Goal: Information Seeking & Learning: Learn about a topic

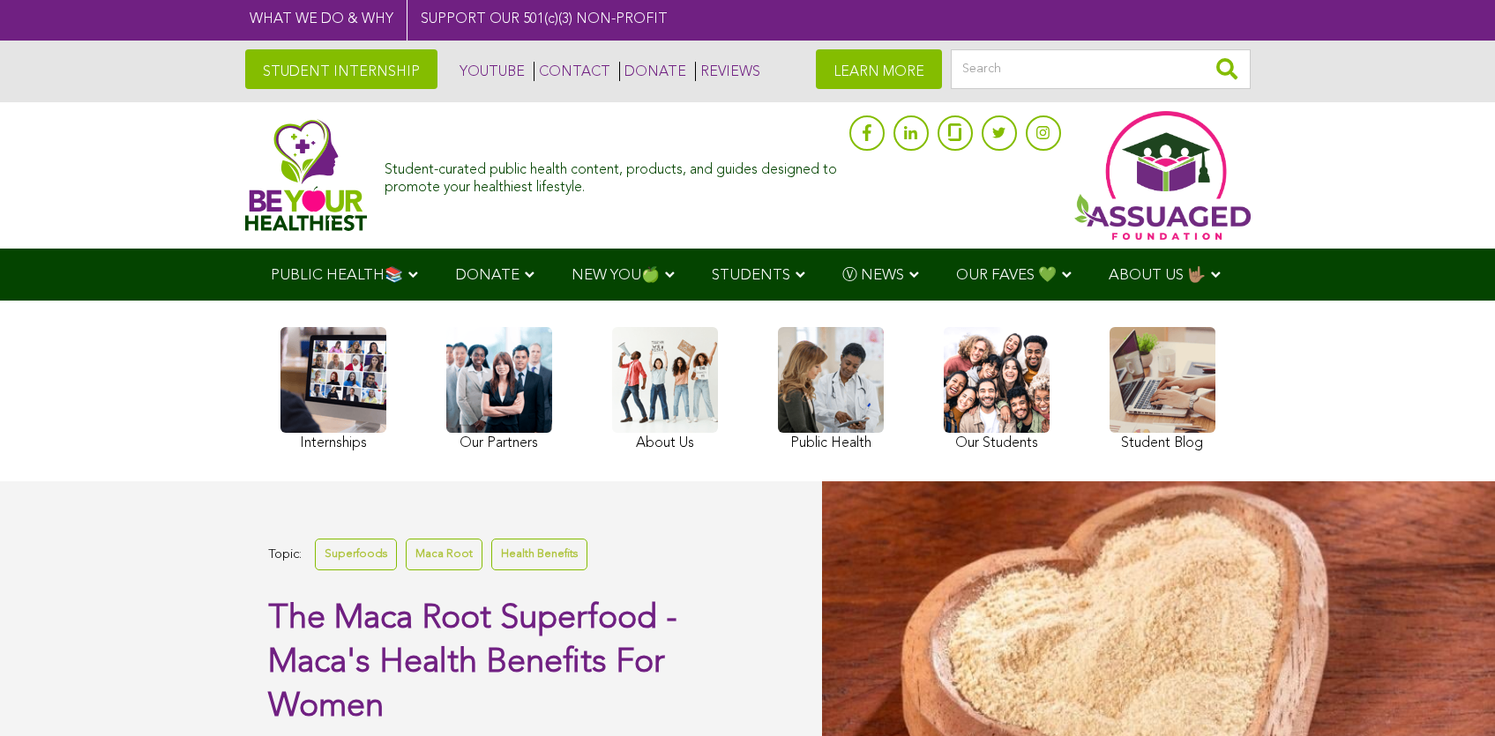
click at [245, 65] on link "STUDENT INTERNSHIP" at bounding box center [341, 69] width 192 height 40
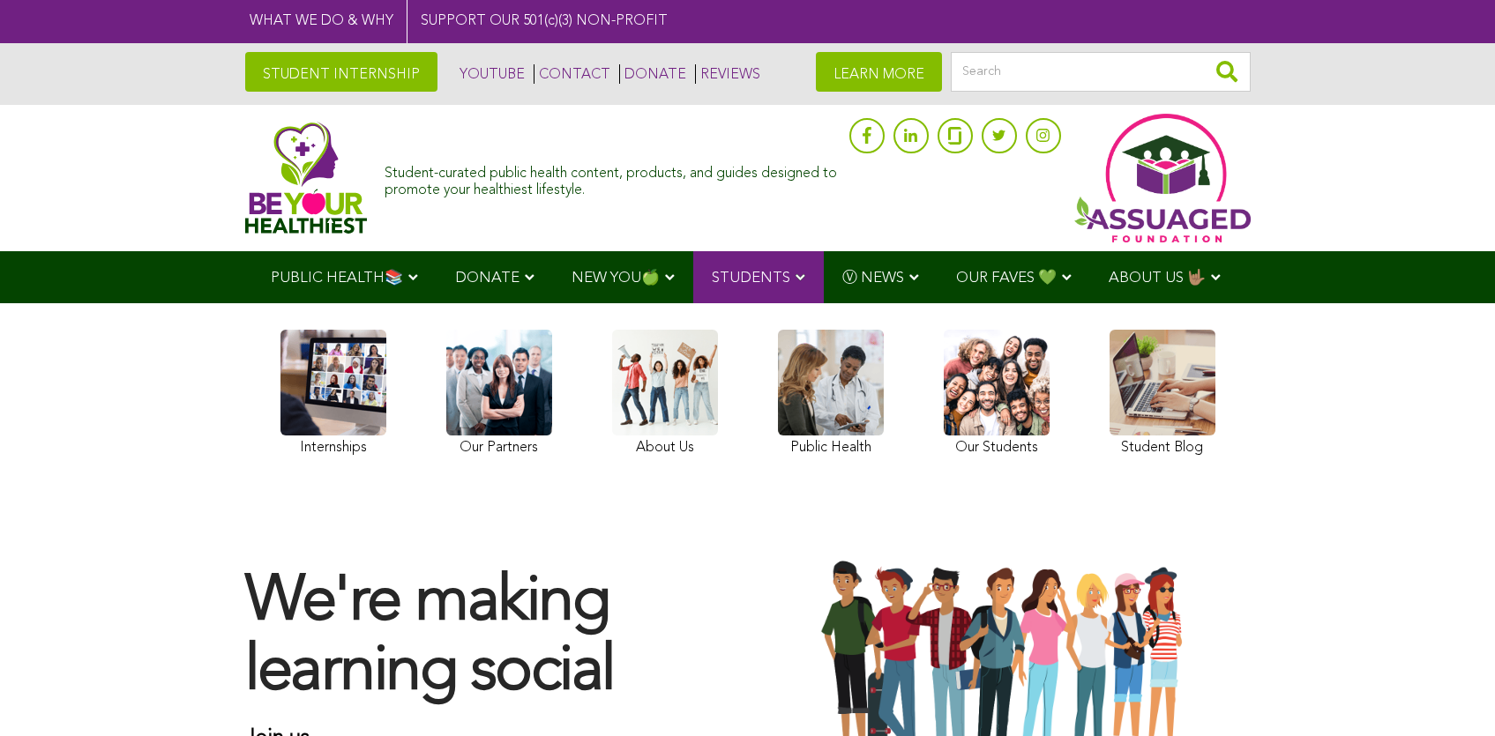
click at [245, 175] on img at bounding box center [306, 178] width 123 height 112
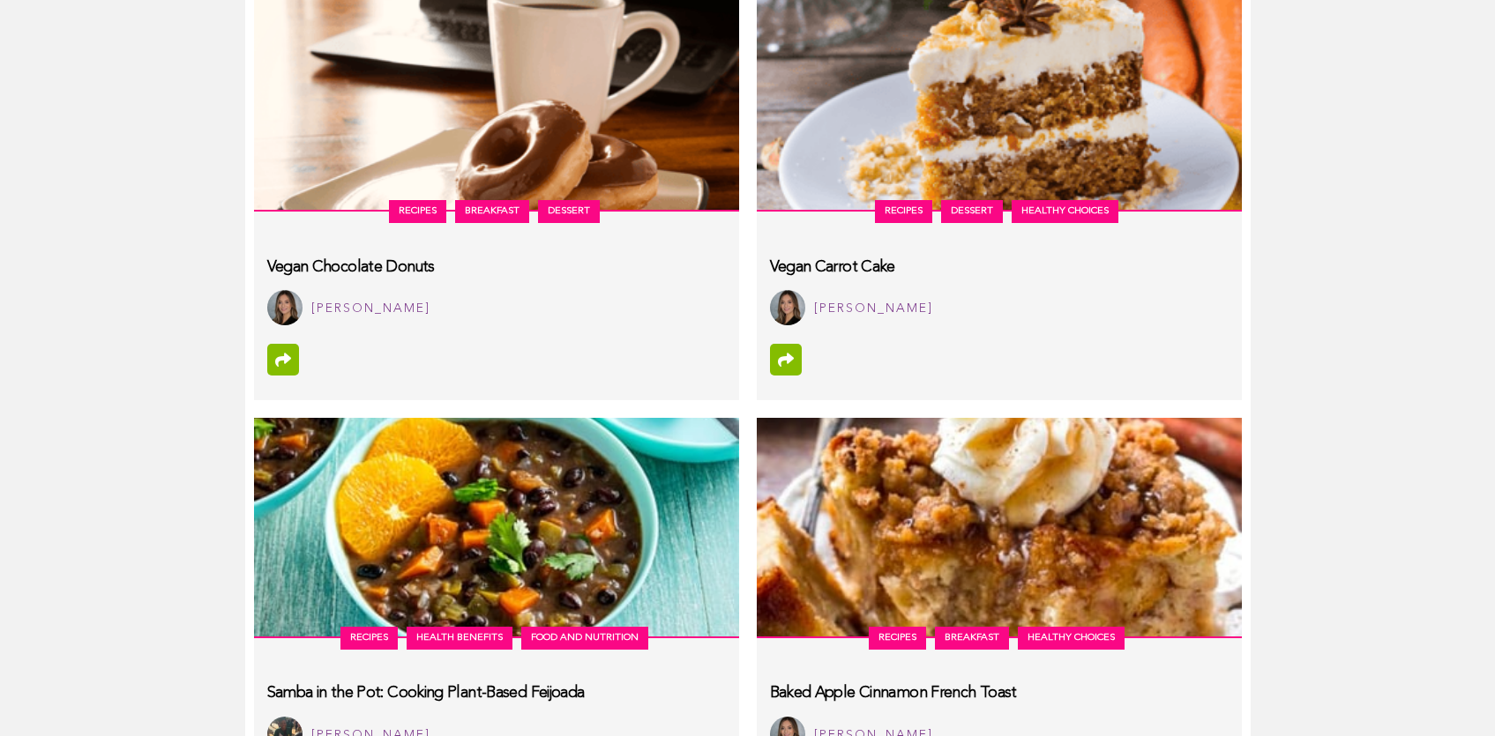
scroll to position [8252, 0]
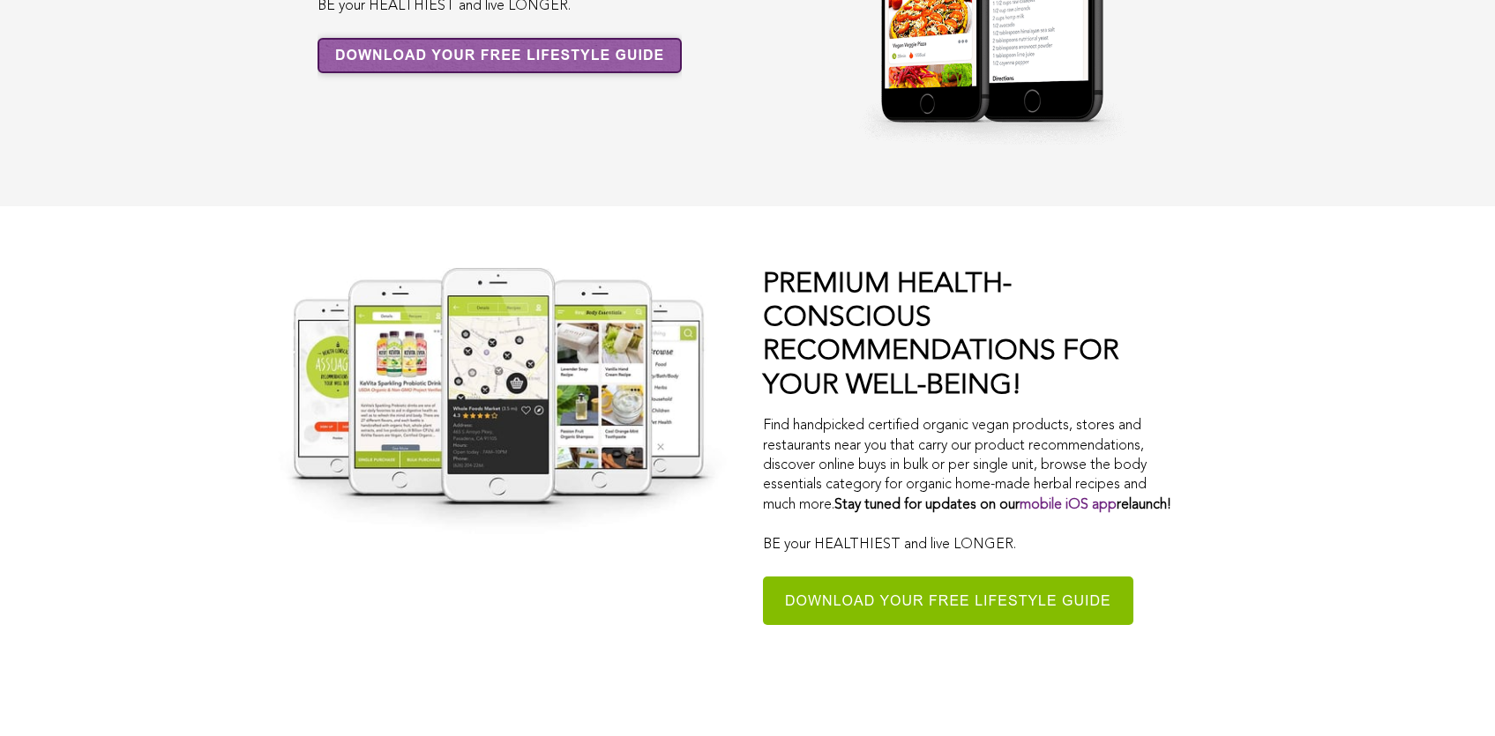
scroll to position [10534, 0]
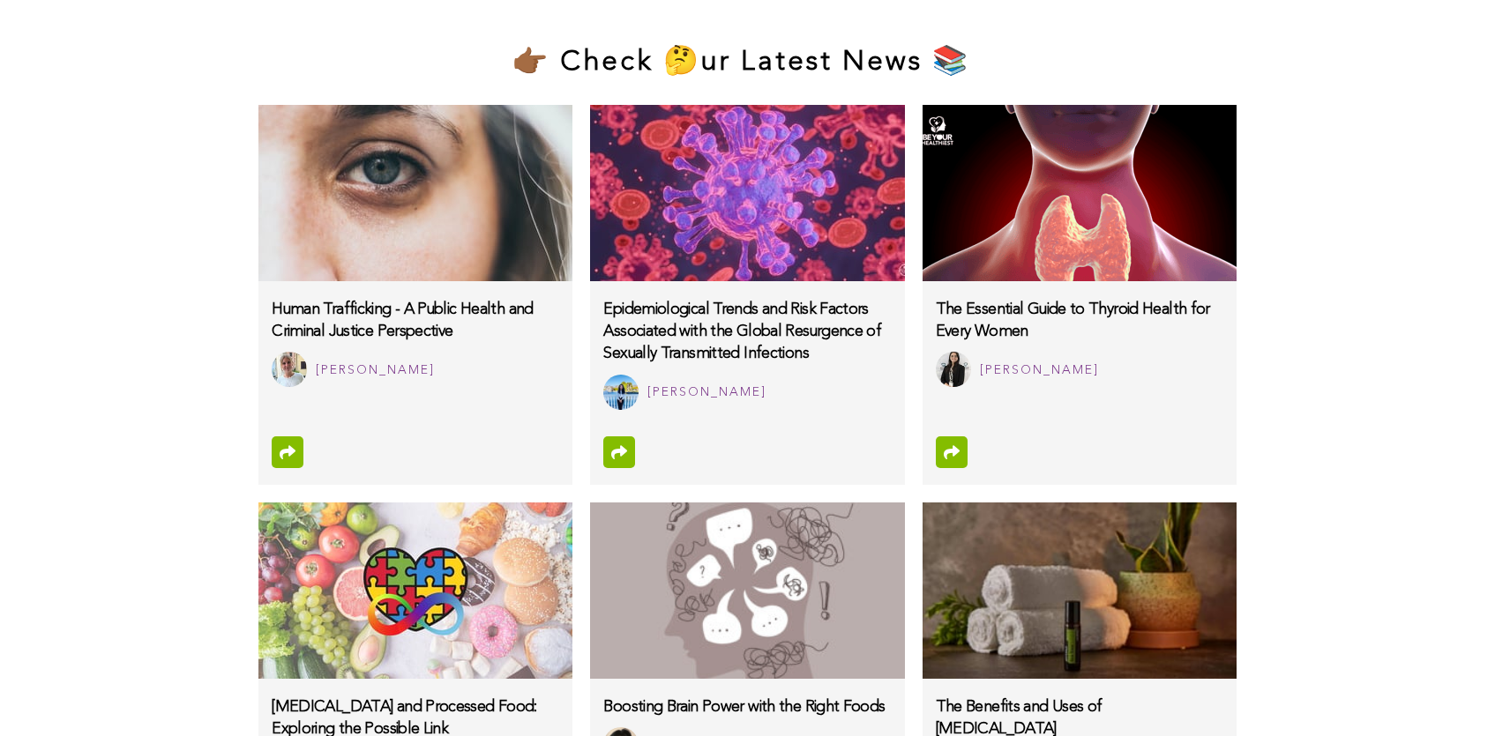
scroll to position [11253, 0]
